Goal: Task Accomplishment & Management: Use online tool/utility

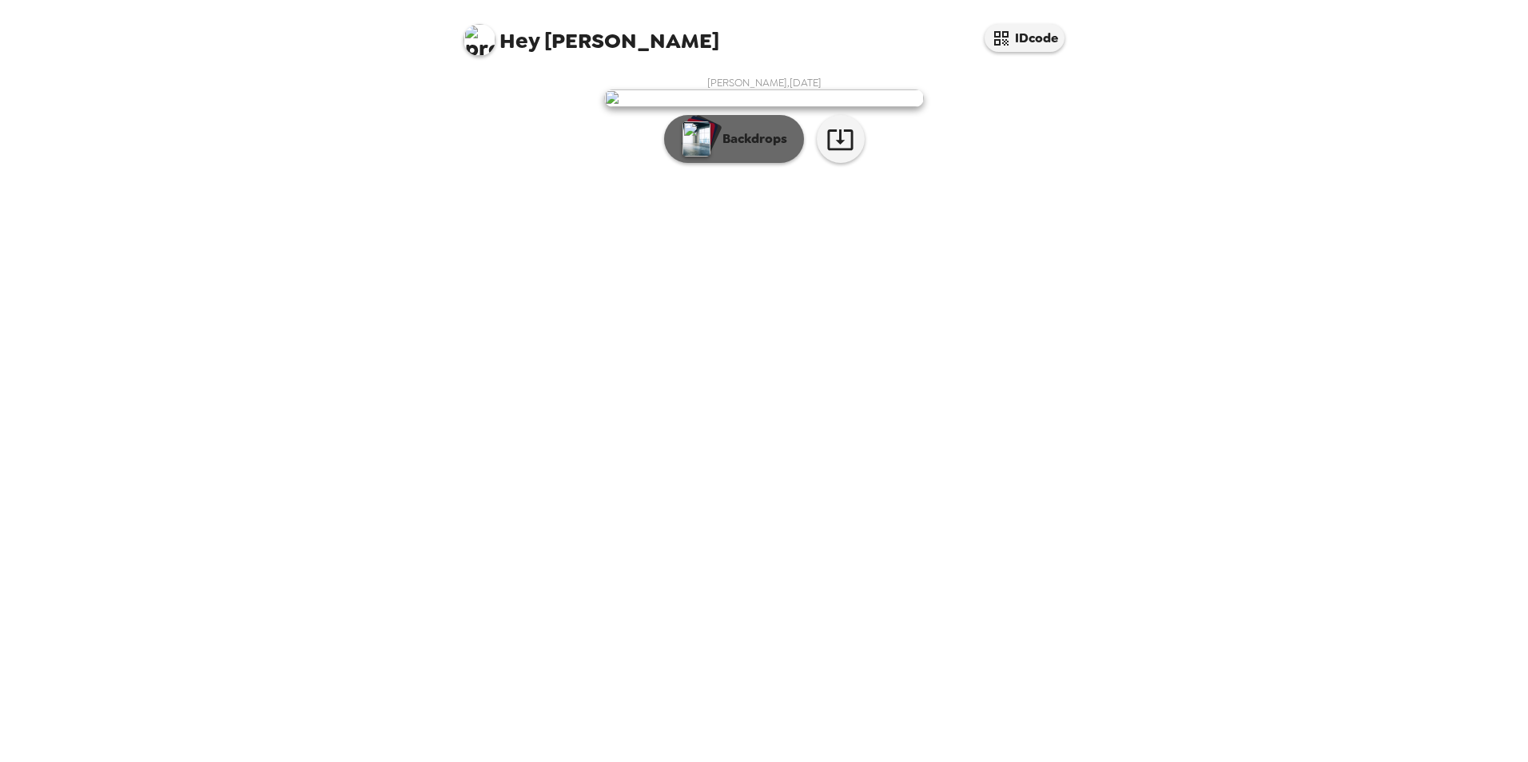
click at [739, 163] on button "Backdrops" at bounding box center [734, 139] width 140 height 48
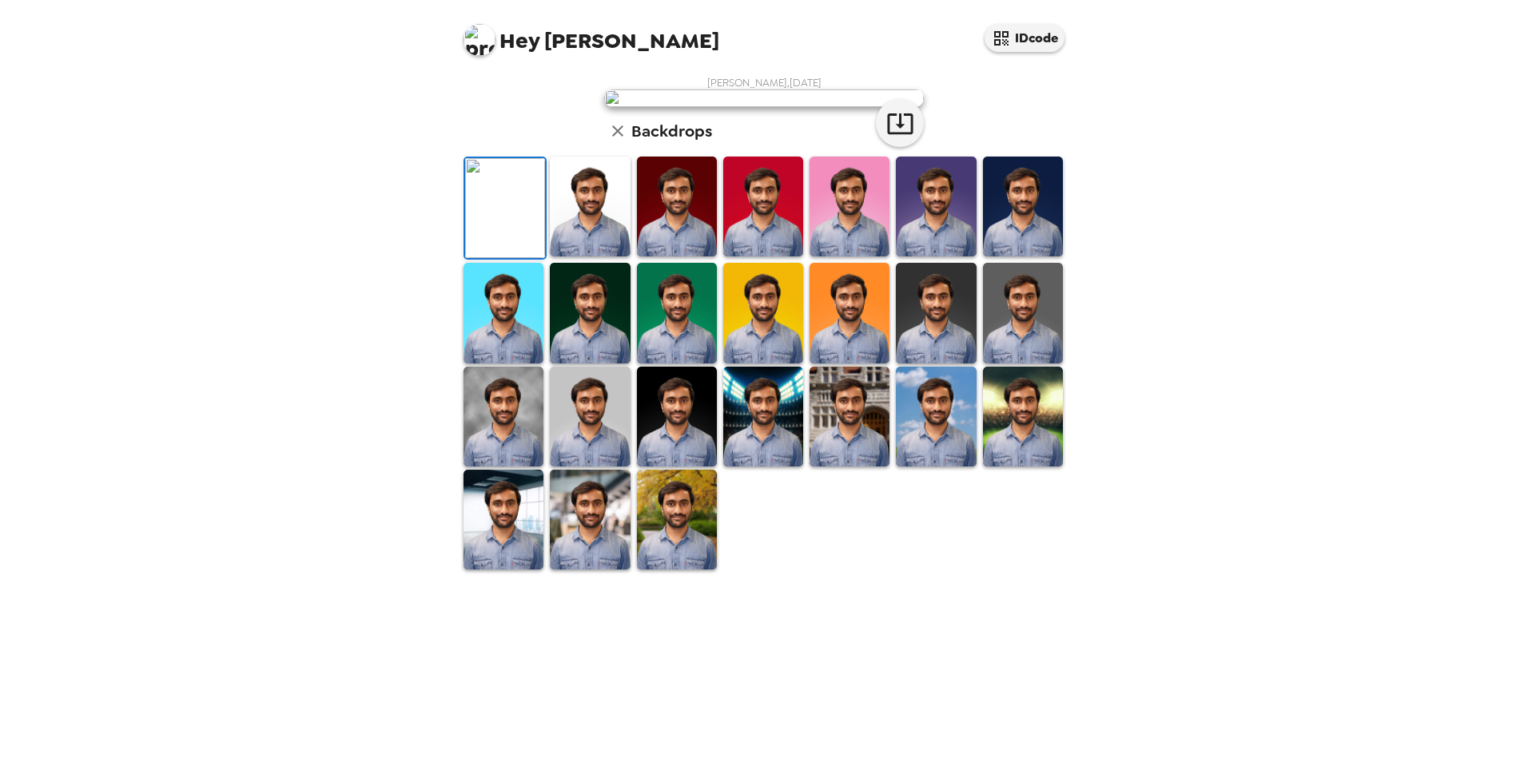
scroll to position [160, 0]
drag, startPoint x: 588, startPoint y: 643, endPoint x: 919, endPoint y: 523, distance: 352.1
click at [588, 467] on img at bounding box center [590, 417] width 80 height 100
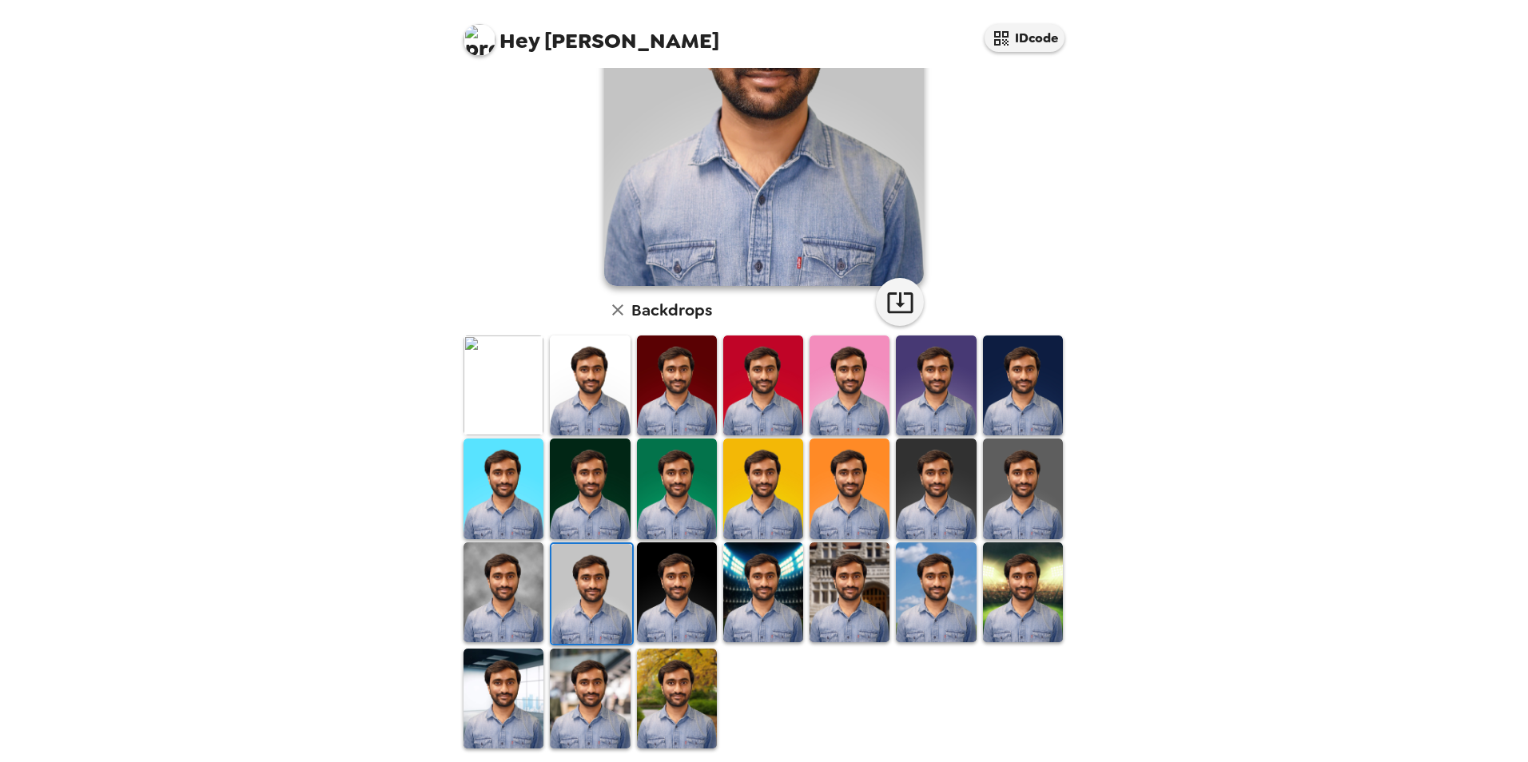
scroll to position [207, 0]
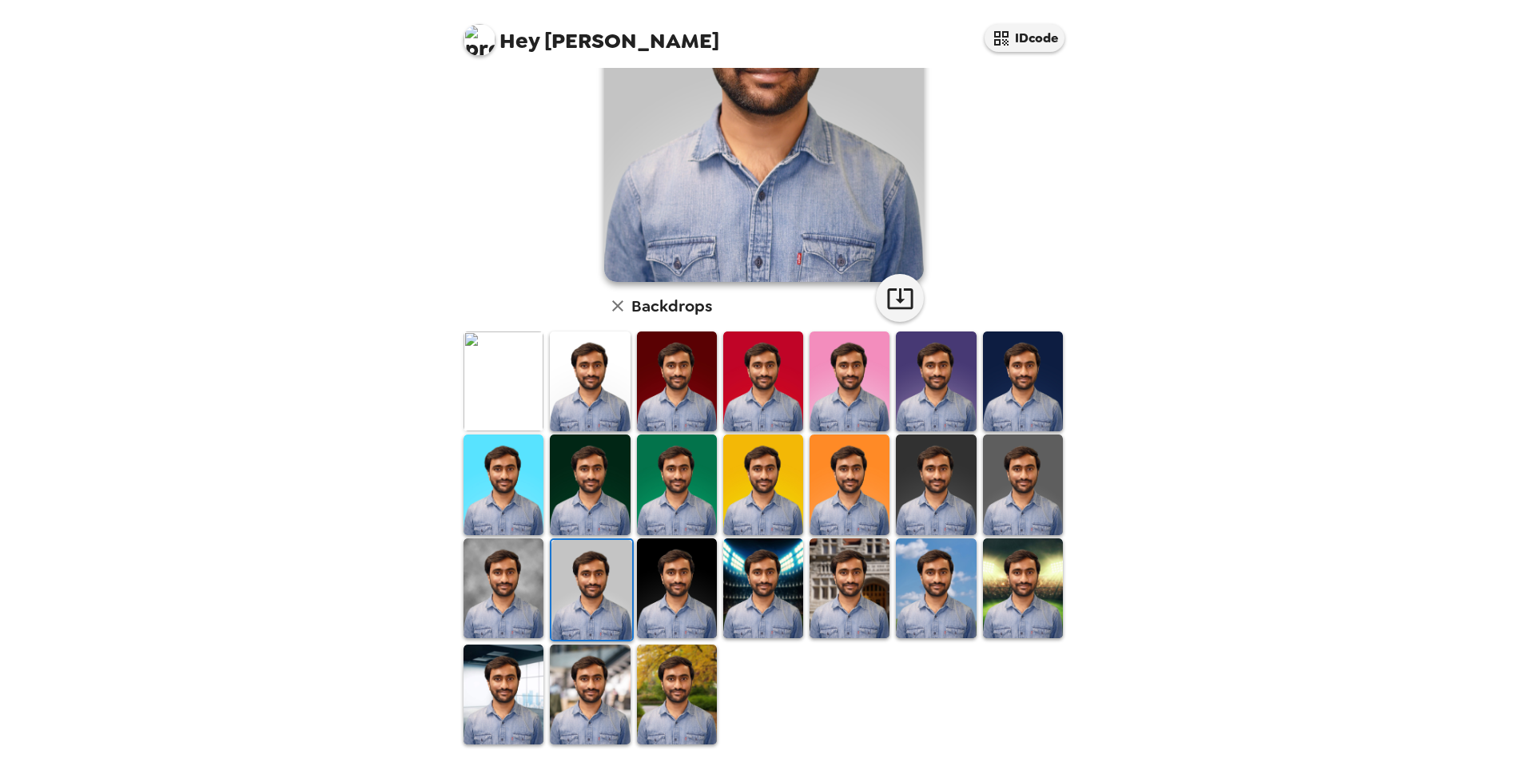
click at [942, 503] on img at bounding box center [936, 485] width 80 height 100
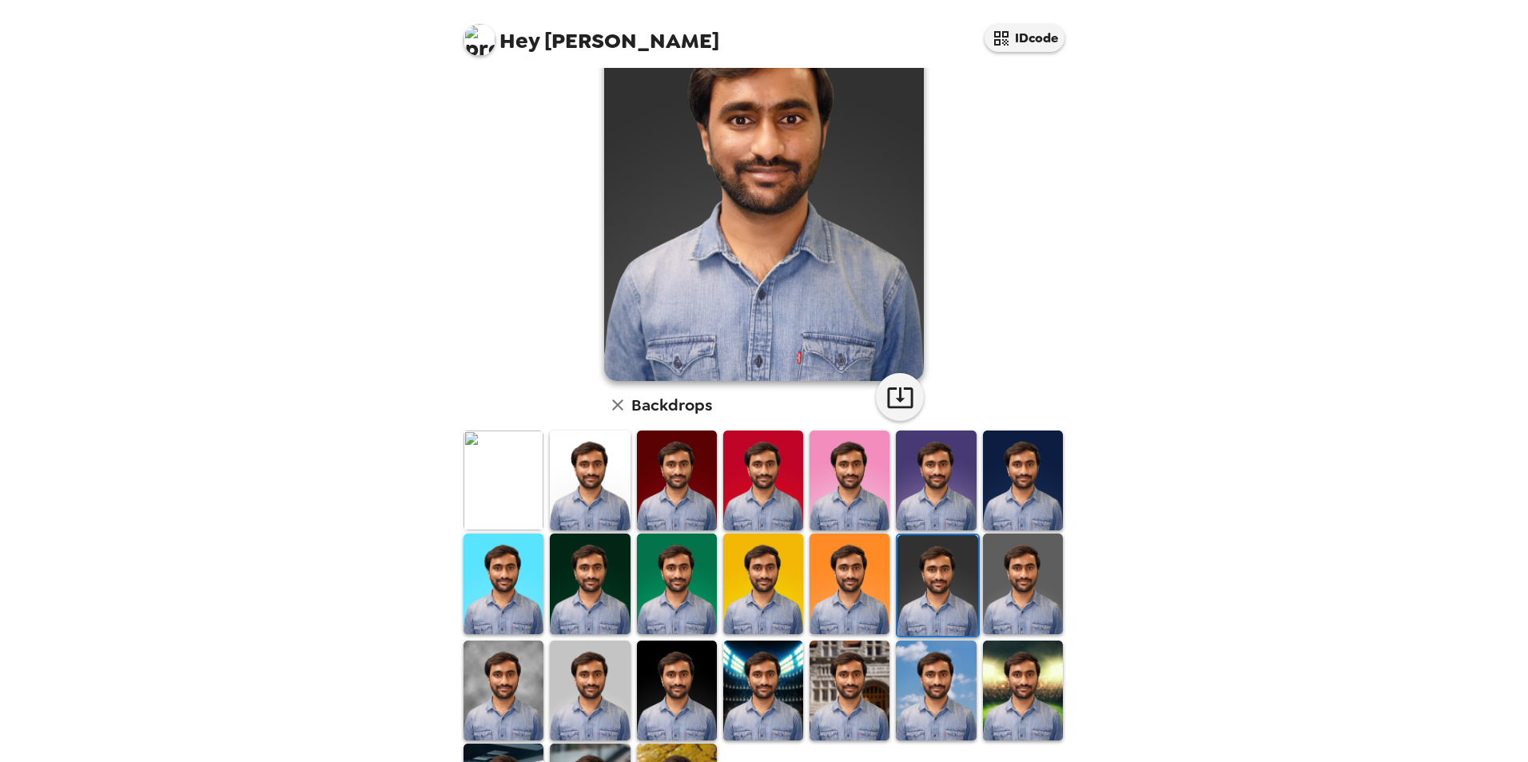
scroll to position [127, 0]
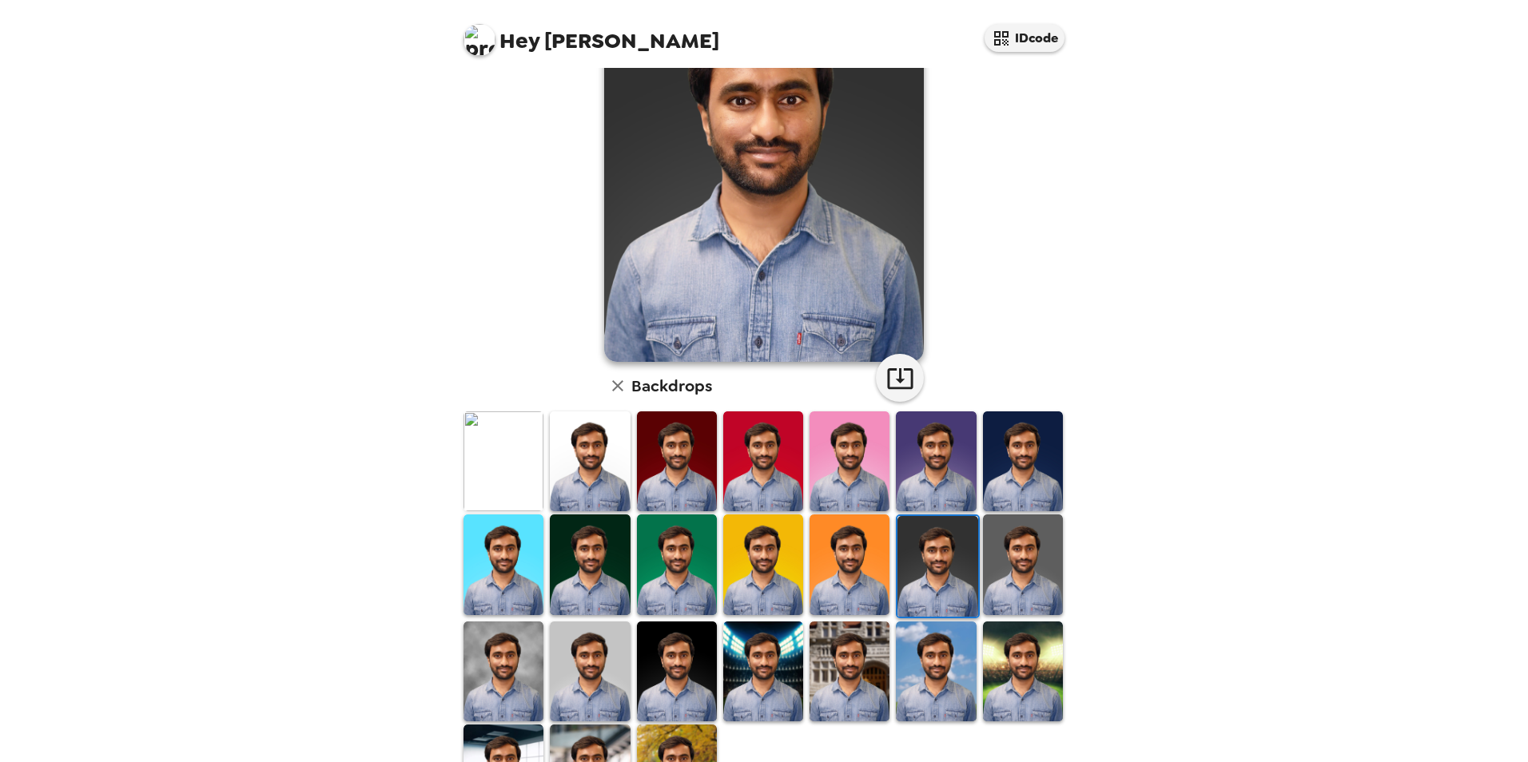
click at [589, 666] on img at bounding box center [590, 672] width 80 height 100
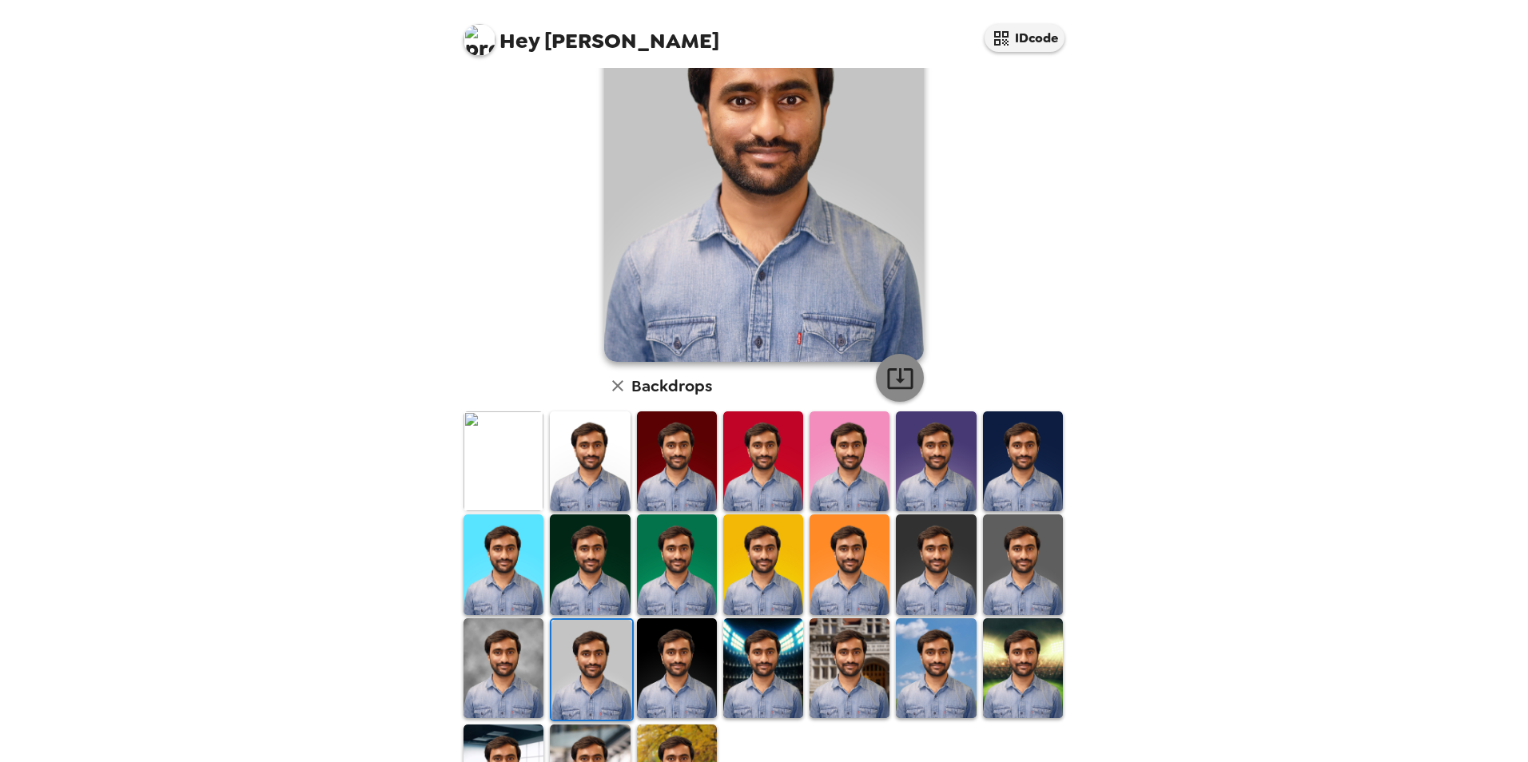
click at [900, 373] on icon "button" at bounding box center [900, 378] width 28 height 28
